Goal: Task Accomplishment & Management: Use online tool/utility

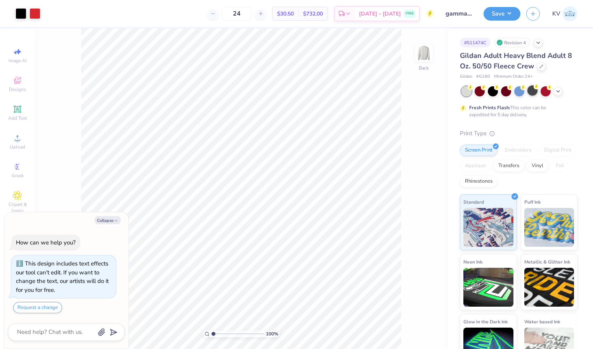
click at [537, 89] on div at bounding box center [533, 90] width 10 height 10
click at [558, 87] on div at bounding box center [558, 90] width 9 height 9
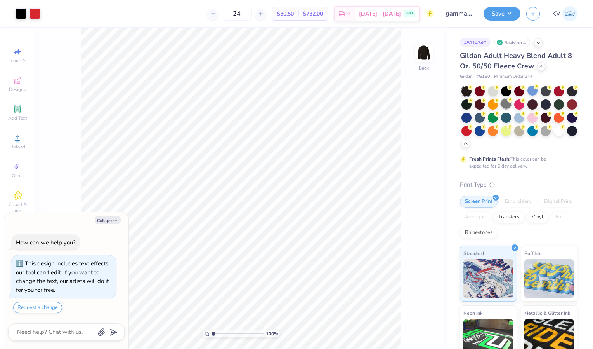
click at [513, 100] on icon at bounding box center [510, 99] width 5 height 5
click at [554, 135] on div at bounding box center [559, 130] width 10 height 10
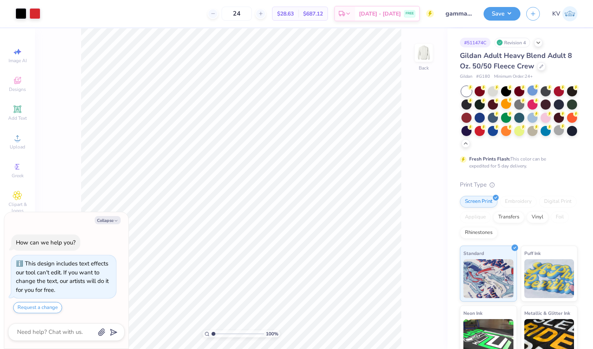
click at [504, 21] on div "Save KV" at bounding box center [539, 13] width 110 height 27
click at [504, 14] on button "Save" at bounding box center [502, 13] width 37 height 14
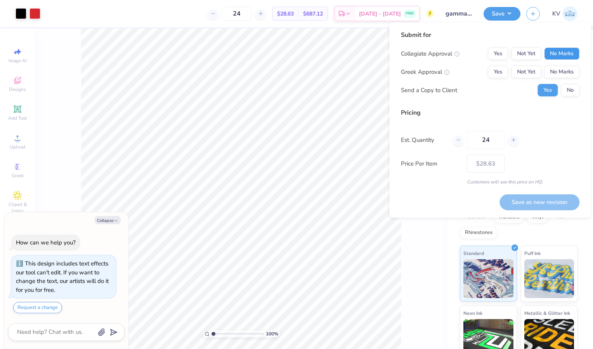
click at [557, 57] on button "No Marks" at bounding box center [562, 53] width 35 height 12
click at [496, 68] on button "Yes" at bounding box center [498, 72] width 20 height 12
click at [570, 90] on button "No" at bounding box center [570, 90] width 19 height 12
type textarea "x"
click at [530, 198] on button "Save as new revision" at bounding box center [540, 202] width 80 height 16
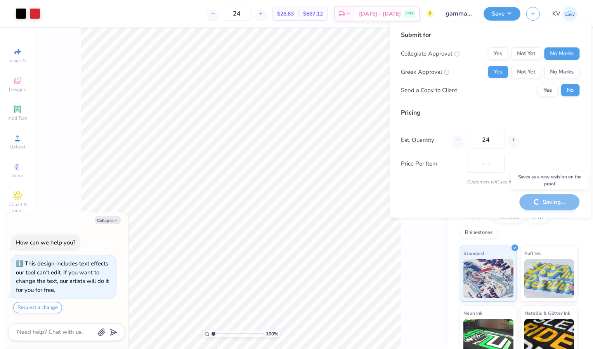
type input "$28.63"
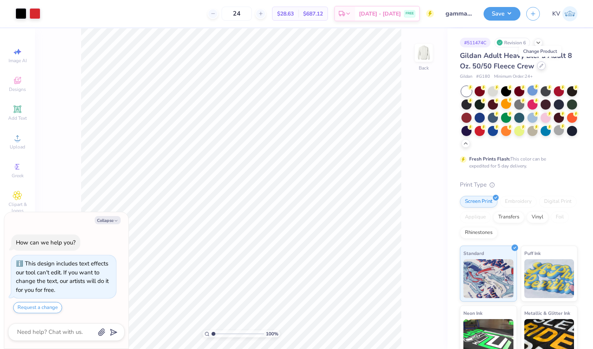
click at [538, 65] on div at bounding box center [542, 65] width 9 height 9
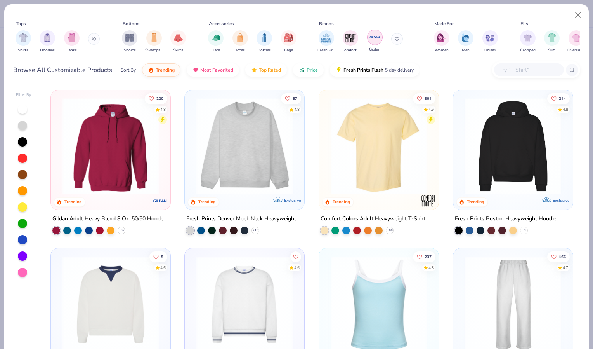
click at [371, 32] on img "filter for Gildan" at bounding box center [375, 37] width 12 height 12
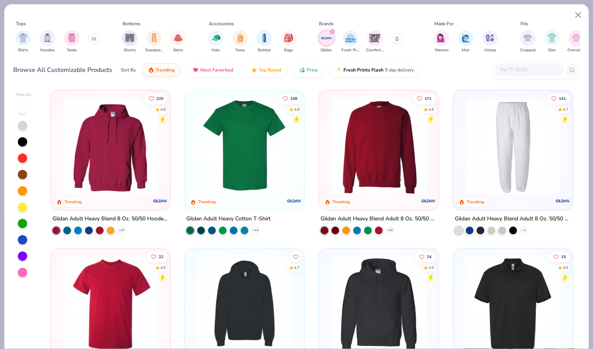
click at [219, 140] on img at bounding box center [245, 146] width 104 height 96
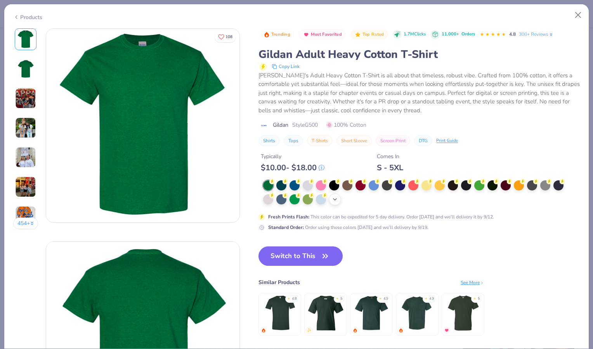
click at [339, 198] on div "+ 22" at bounding box center [335, 199] width 12 height 12
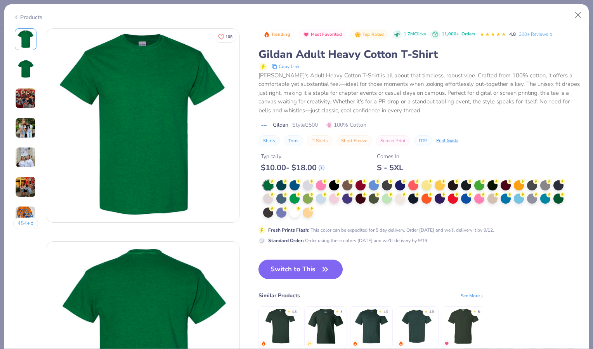
click at [320, 212] on div at bounding box center [416, 199] width 306 height 38
click at [292, 208] on div at bounding box center [295, 212] width 10 height 10
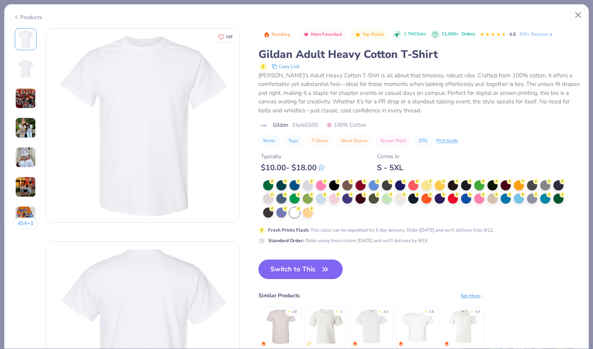
click at [305, 268] on button "Switch to This" at bounding box center [301, 268] width 84 height 19
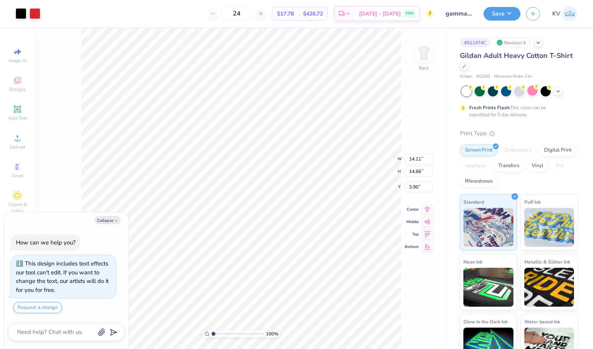
type textarea "x"
type input "13.48"
type input "14.01"
type input "4.56"
type textarea "x"
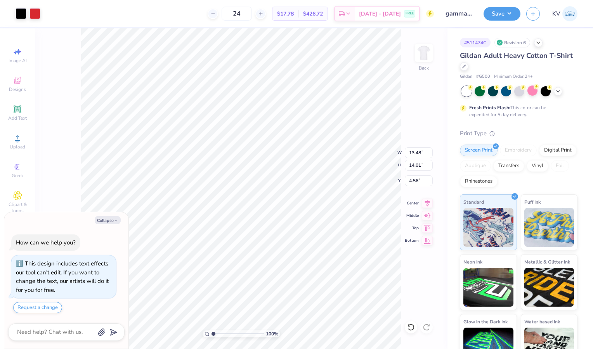
type input "3.00"
click at [404, 111] on div "100 % Back W 13.48 13.48 " H 14.01 14.01 " Y 3.00 3.00 " Center Middle Top Bott…" at bounding box center [241, 188] width 413 height 320
type textarea "x"
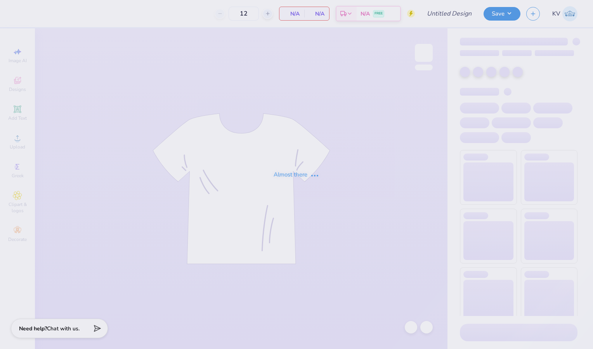
type input "gamma phi beta parents weekend"
type input "24"
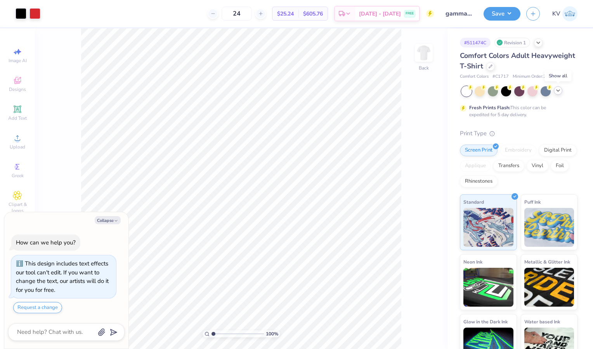
click at [559, 92] on icon at bounding box center [558, 90] width 6 height 6
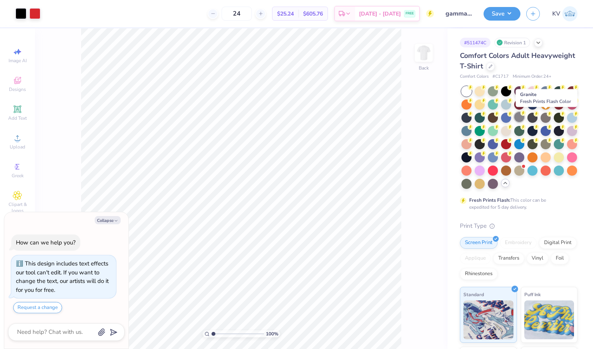
click at [525, 119] on div at bounding box center [520, 117] width 10 height 10
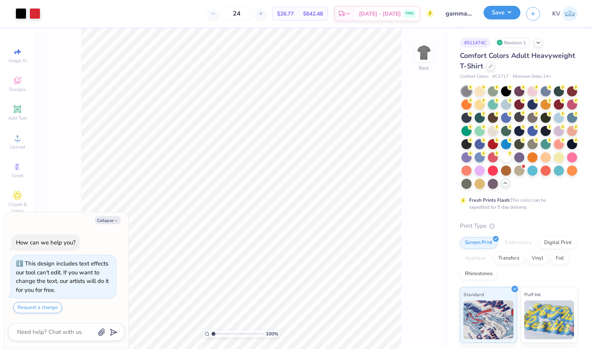
click at [510, 12] on button "Save" at bounding box center [502, 13] width 37 height 14
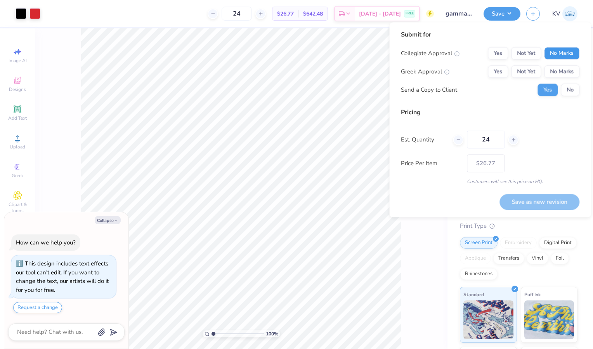
click at [557, 54] on button "No Marks" at bounding box center [562, 53] width 35 height 12
click at [500, 69] on button "Yes" at bounding box center [498, 71] width 20 height 12
click at [574, 84] on button "No" at bounding box center [570, 90] width 19 height 12
type textarea "x"
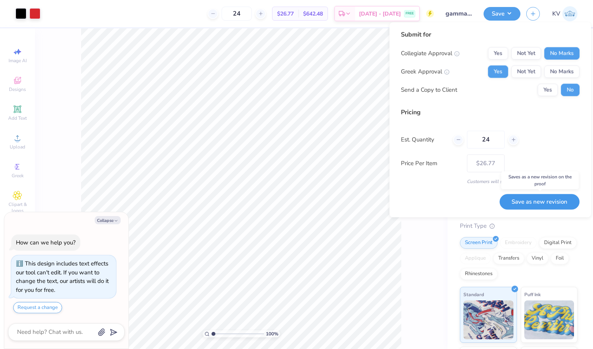
click at [532, 199] on button "Save as new revision" at bounding box center [540, 202] width 80 height 16
type input "$26.77"
type textarea "x"
